Goal: Task Accomplishment & Management: Use online tool/utility

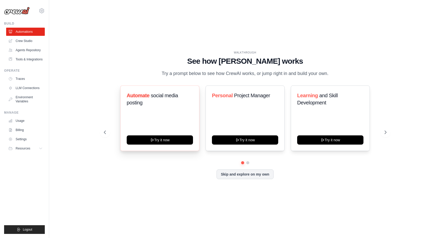
click at [147, 101] on h3 "Automate social media posting" at bounding box center [160, 99] width 66 height 14
click at [167, 144] on button "Try it now" at bounding box center [160, 139] width 66 height 9
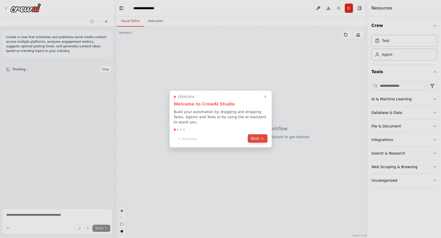
click at [264, 136] on button "Next" at bounding box center [258, 138] width 20 height 8
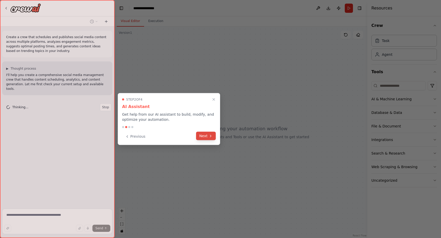
click at [210, 136] on icon at bounding box center [211, 136] width 4 height 4
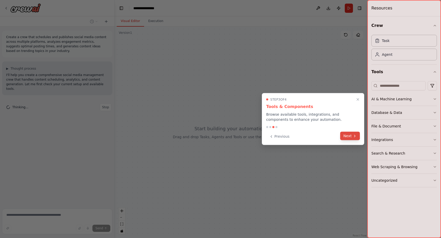
click at [355, 138] on button "Next" at bounding box center [350, 136] width 20 height 8
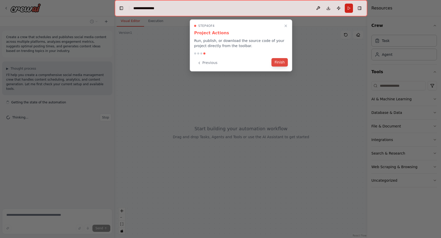
click at [277, 63] on button "Finish" at bounding box center [280, 62] width 16 height 8
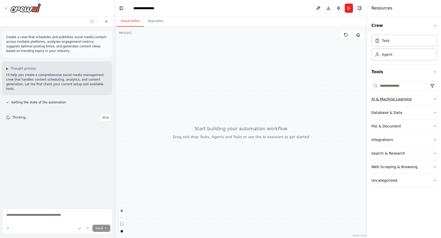
click at [434, 99] on icon "button" at bounding box center [435, 99] width 2 height 1
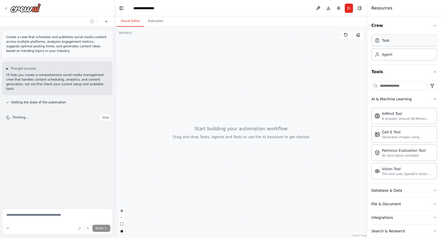
click at [390, 46] on div "Task" at bounding box center [404, 41] width 66 height 12
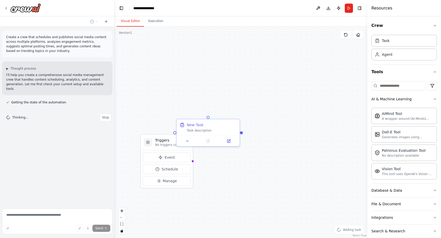
click at [225, 100] on div "Triggers No triggers configured Event Schedule Manage New Task Task description" at bounding box center [241, 132] width 253 height 211
drag, startPoint x: 209, startPoint y: 122, endPoint x: 240, endPoint y: 88, distance: 45.5
click at [240, 88] on div "New Task Task description" at bounding box center [248, 85] width 50 height 10
